Goal: Transaction & Acquisition: Purchase product/service

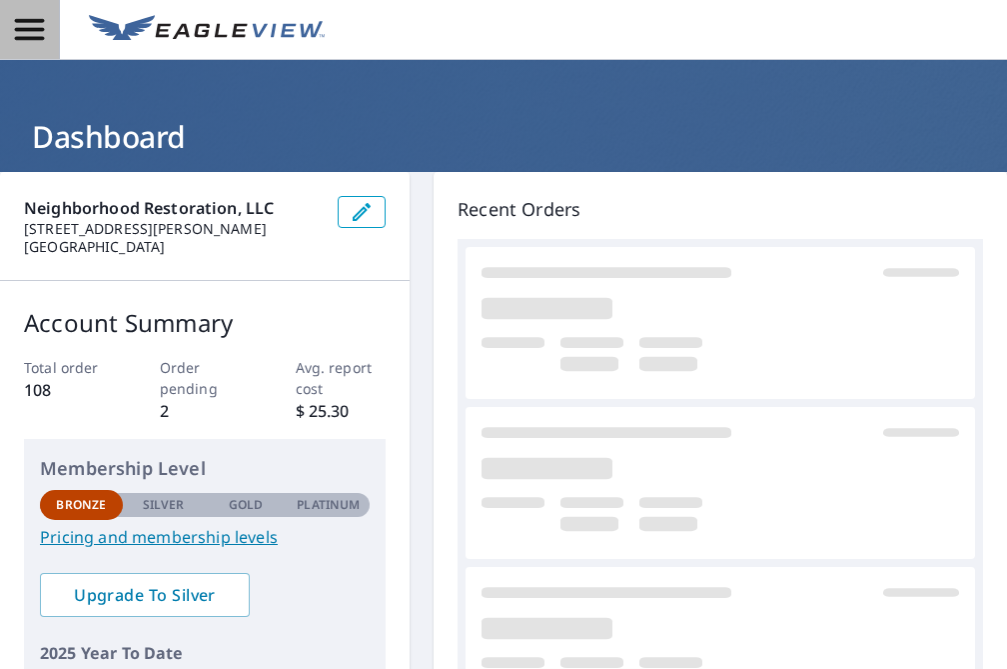
click at [9, 45] on span "button" at bounding box center [29, 29] width 59 height 35
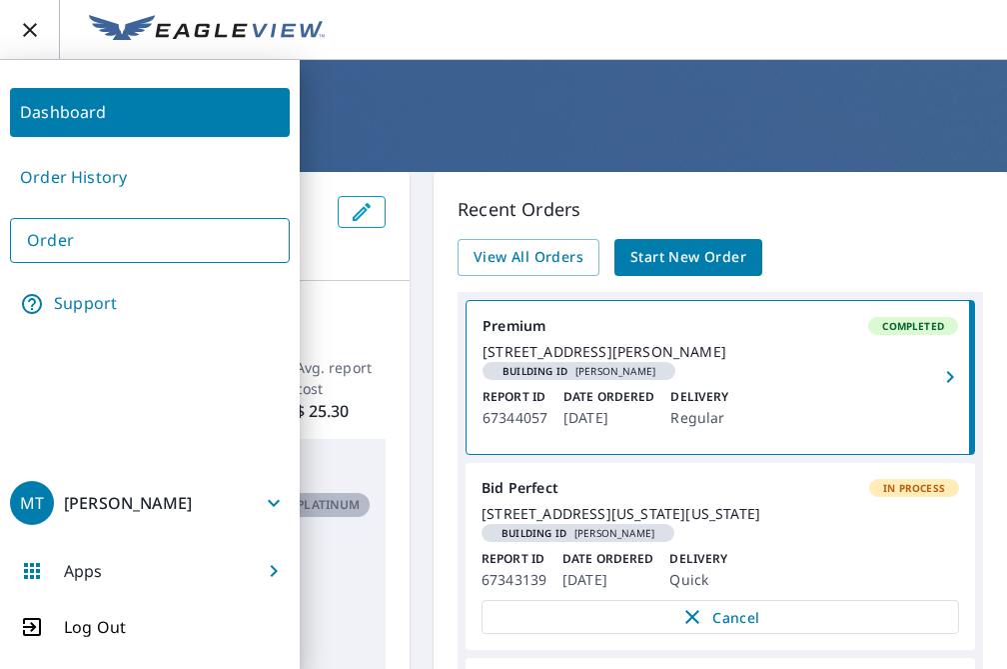
click at [651, 262] on span "Start New Order" at bounding box center [689, 257] width 116 height 25
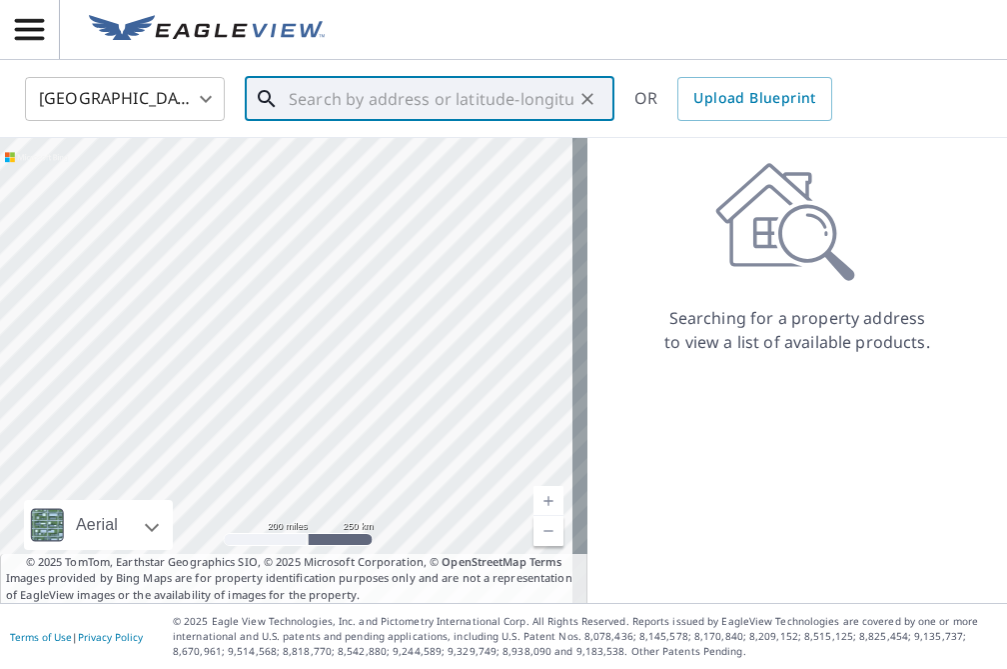
click at [409, 90] on input "text" at bounding box center [431, 99] width 285 height 56
paste input "[STREET_ADDRESS][US_STATE]"
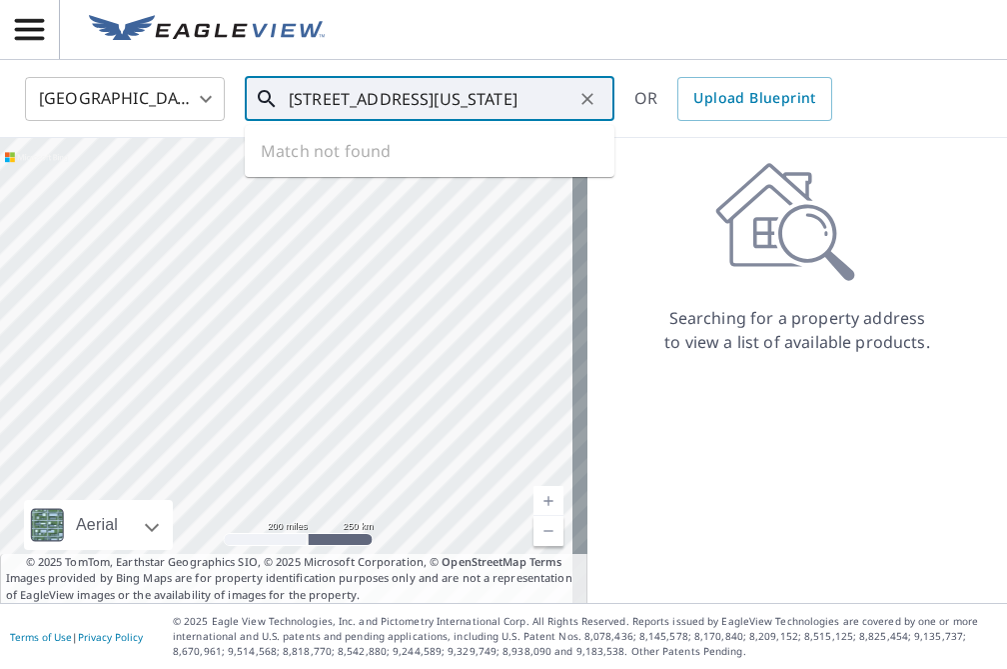
scroll to position [0, 18]
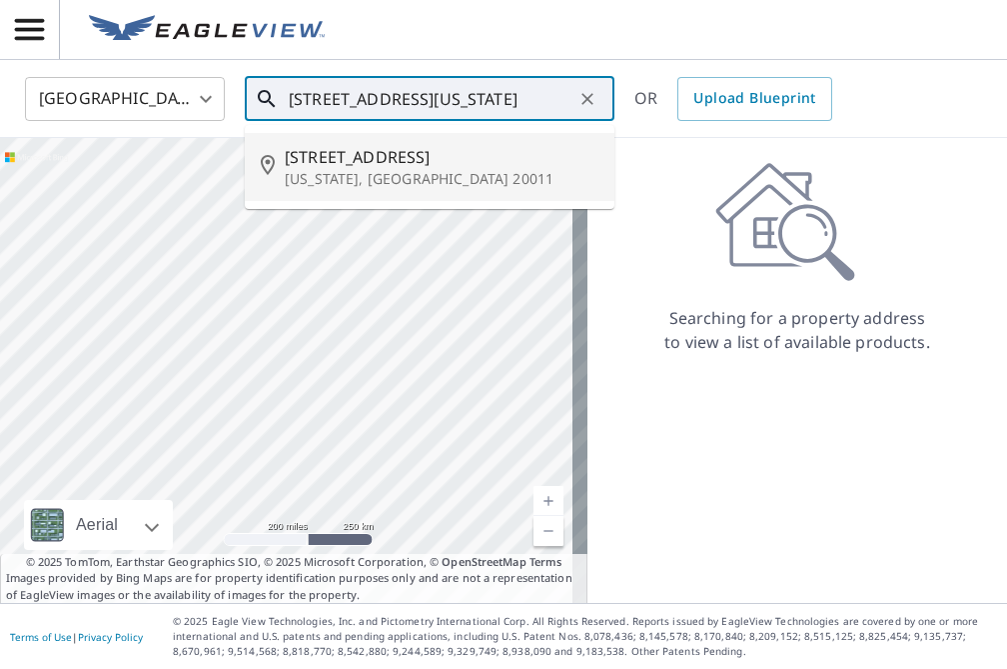
click at [529, 157] on span "[STREET_ADDRESS]" at bounding box center [442, 157] width 314 height 24
type input "[STREET_ADDRESS][US_STATE]"
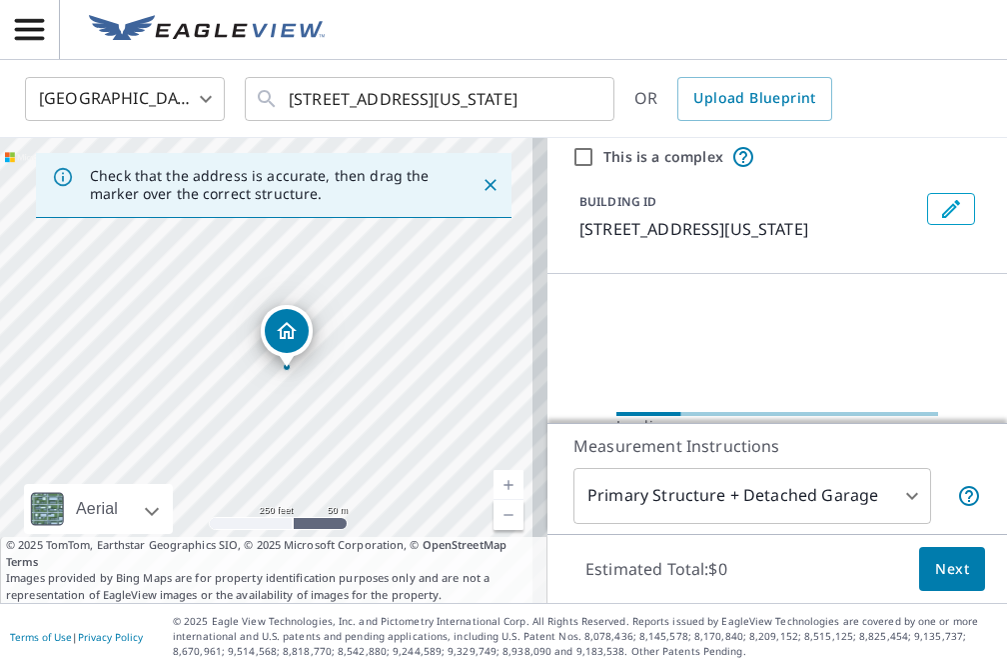
scroll to position [78, 0]
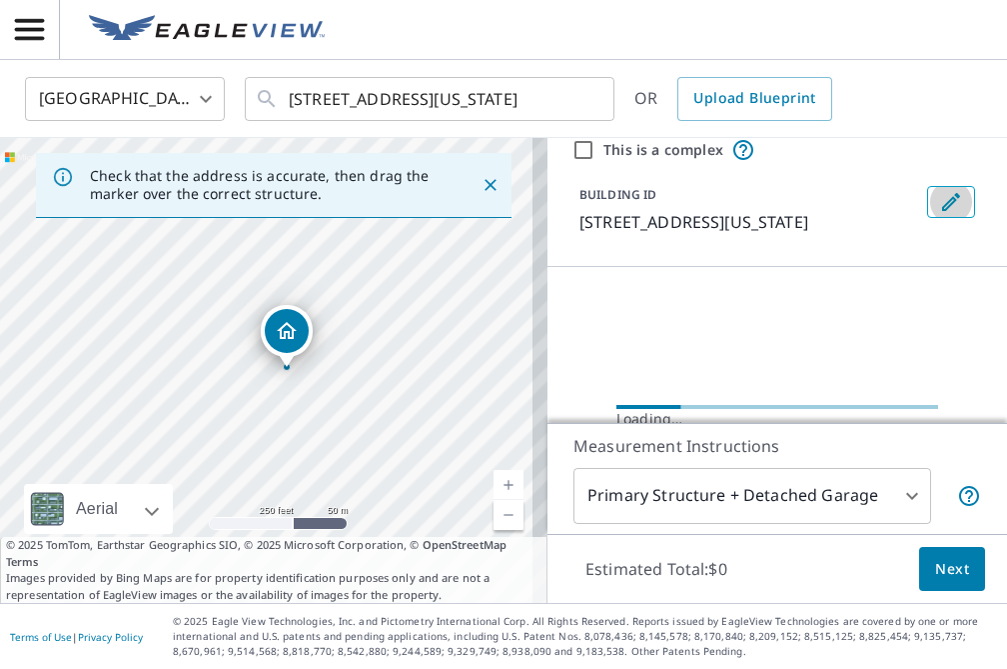
click at [939, 213] on icon "Edit building 1" at bounding box center [951, 202] width 24 height 24
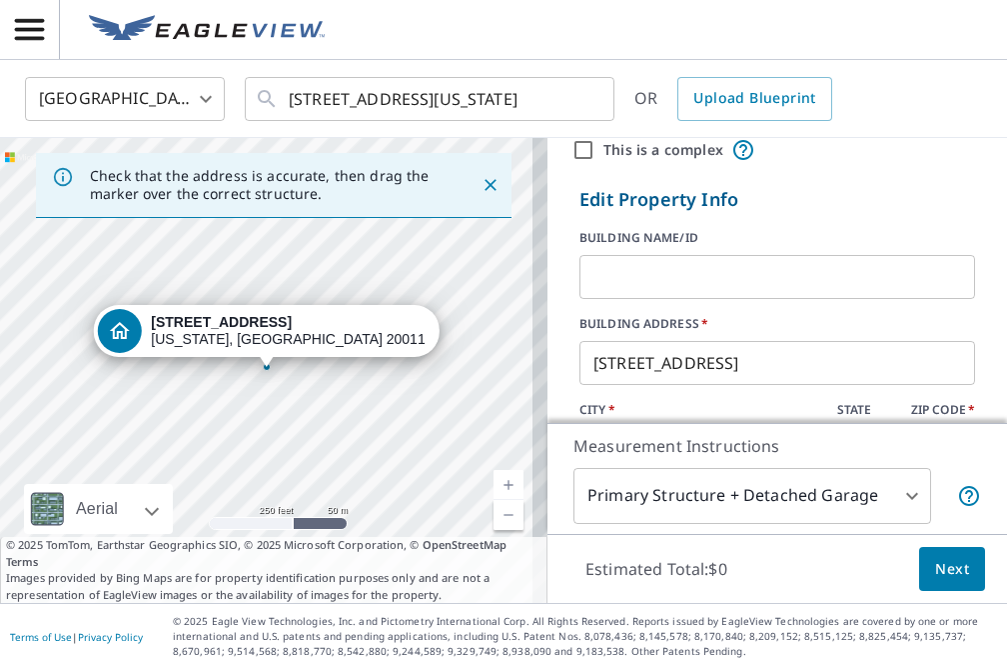
click at [828, 252] on input "text" at bounding box center [778, 277] width 396 height 56
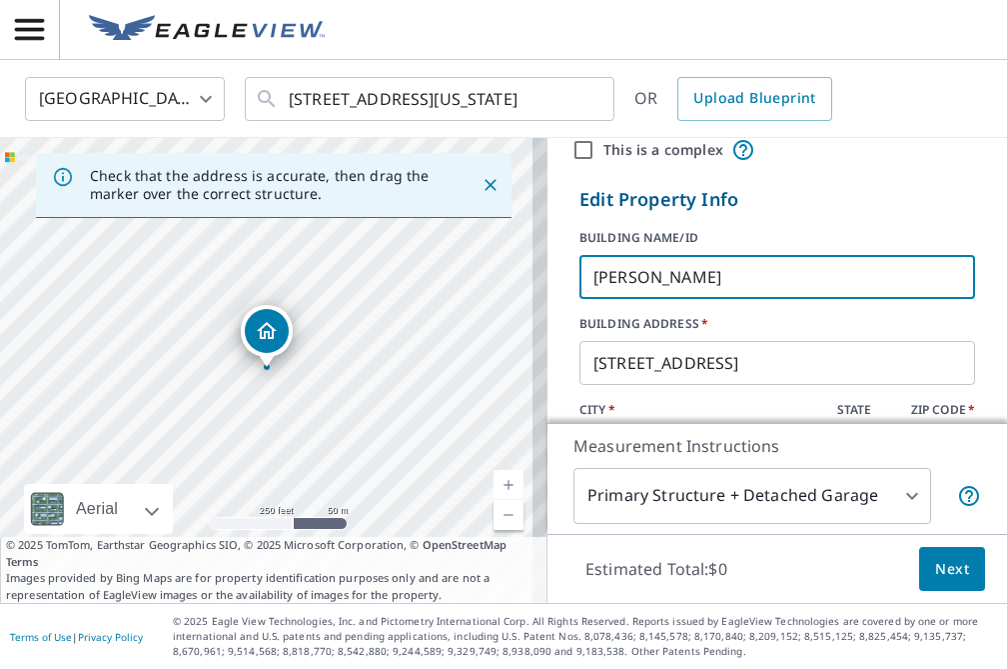
type input "[PERSON_NAME]"
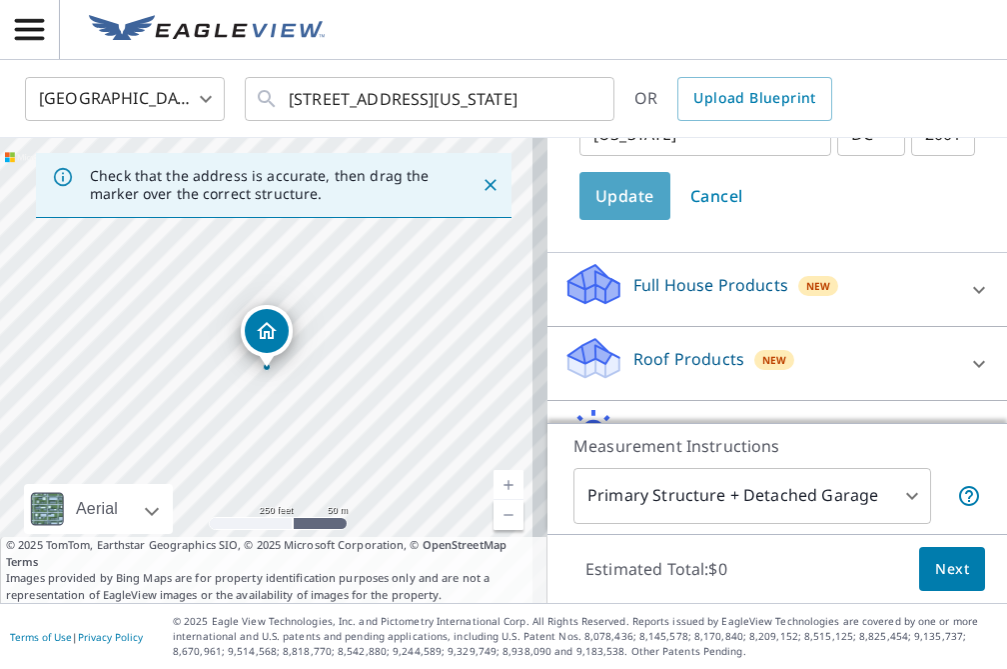
click at [613, 187] on span "Update" at bounding box center [625, 196] width 59 height 28
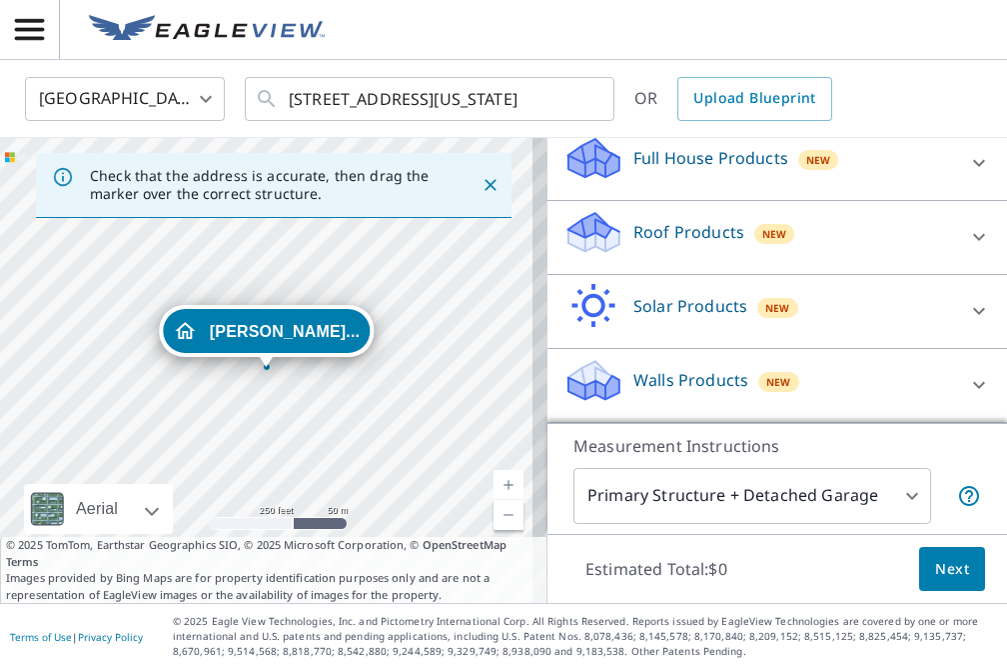
click at [675, 245] on div "Roof Products New" at bounding box center [760, 237] width 392 height 57
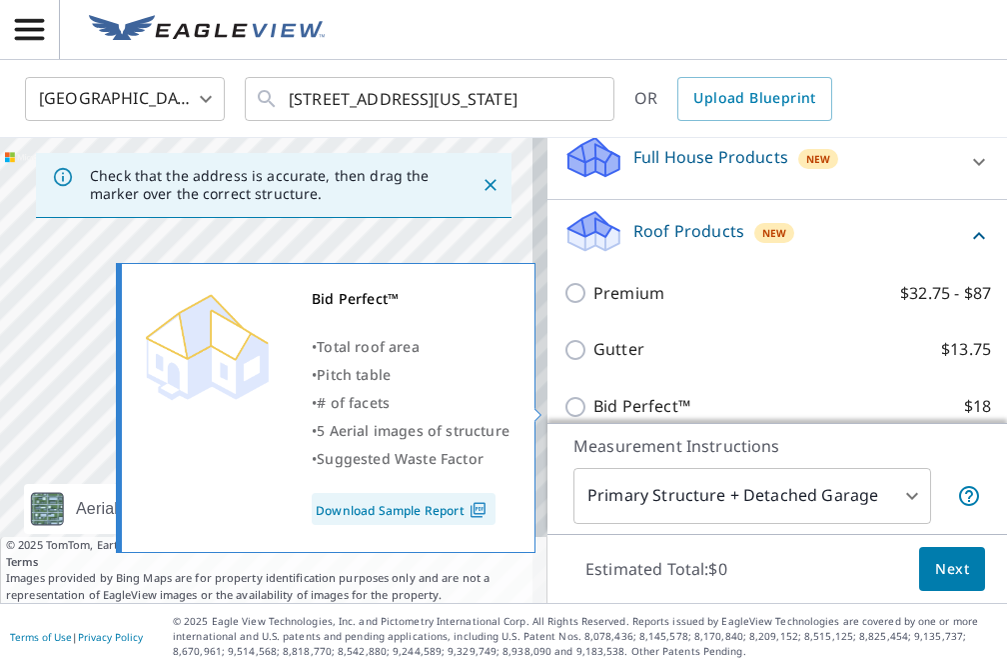
click at [564, 407] on input "Bid Perfect™ $18" at bounding box center [579, 407] width 30 height 24
checkbox input "true"
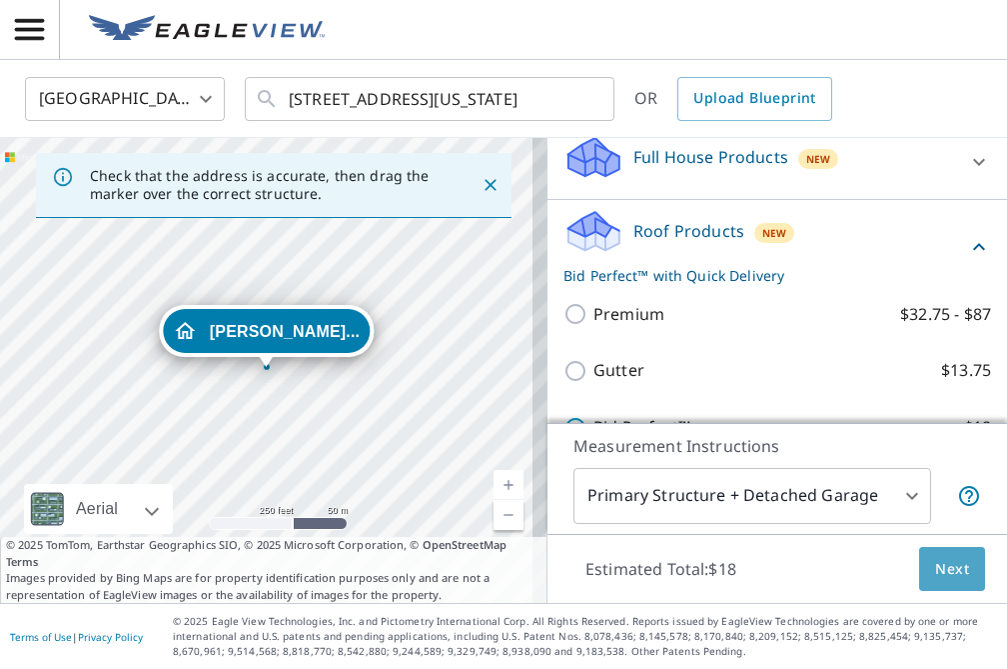
click at [935, 567] on span "Next" at bounding box center [952, 569] width 34 height 25
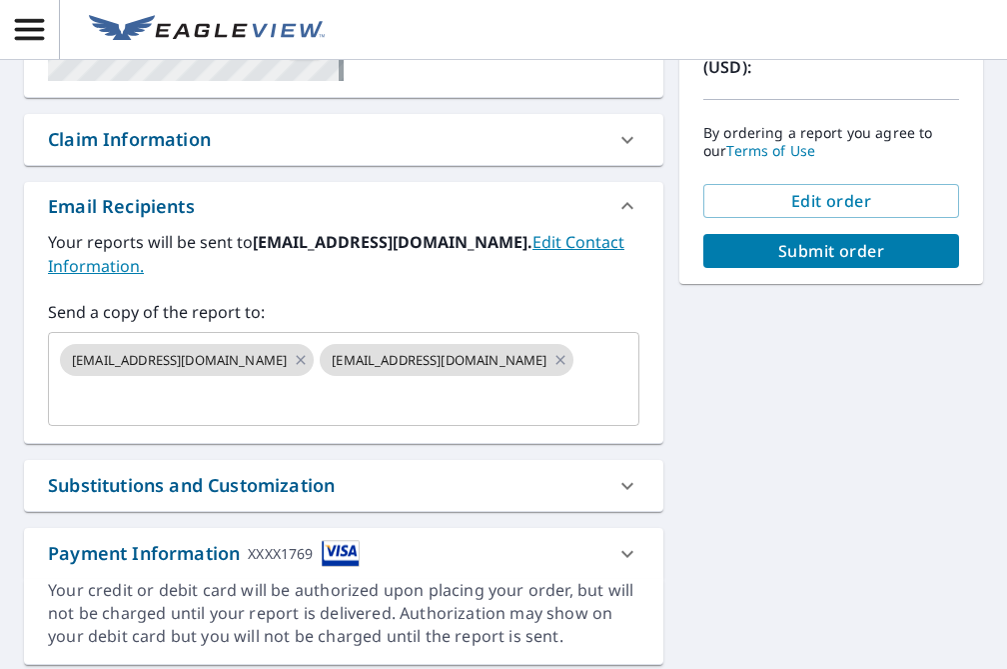
scroll to position [462, 0]
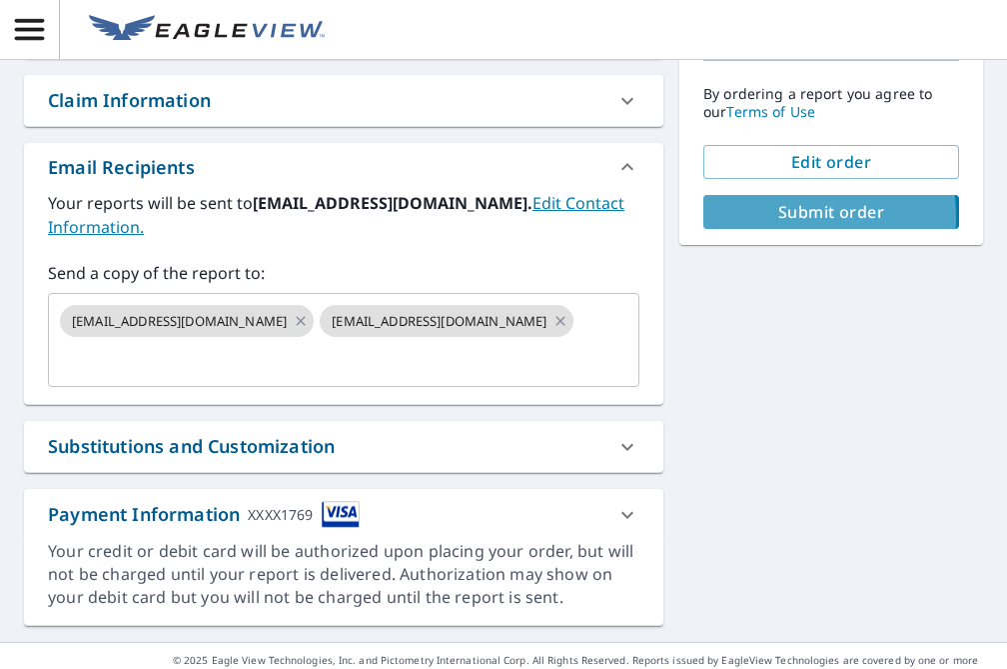
click at [752, 216] on span "Submit order" at bounding box center [831, 212] width 224 height 22
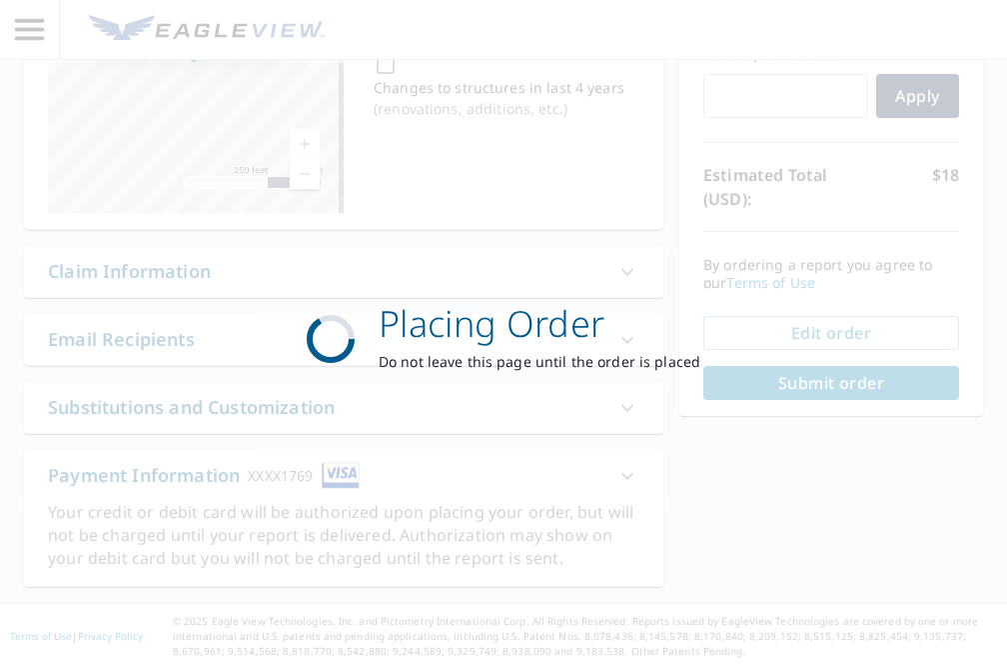
scroll to position [290, 0]
